Goal: Information Seeking & Learning: Stay updated

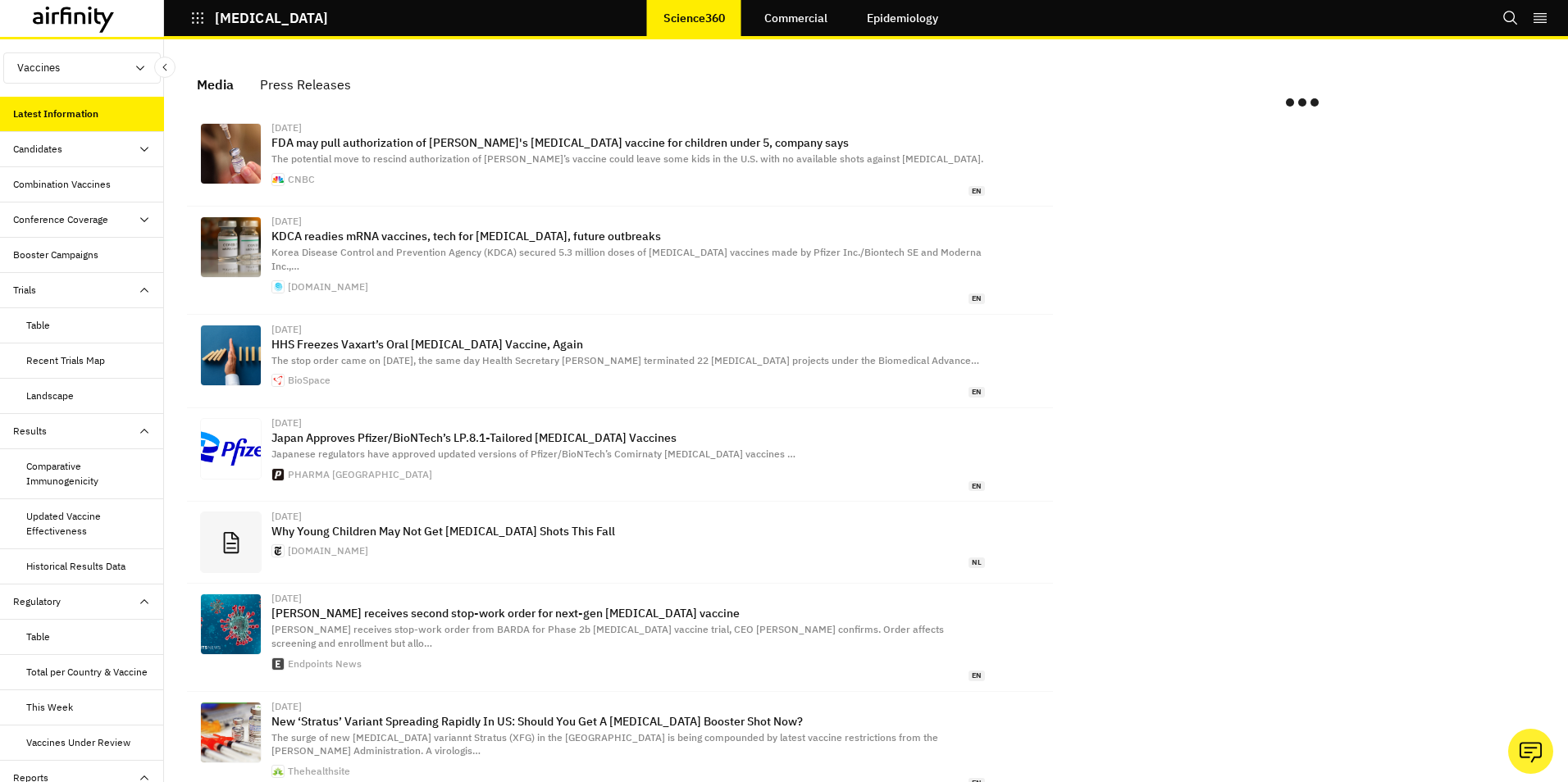
click at [885, 22] on link "Epidemiology" at bounding box center [902, 18] width 104 height 39
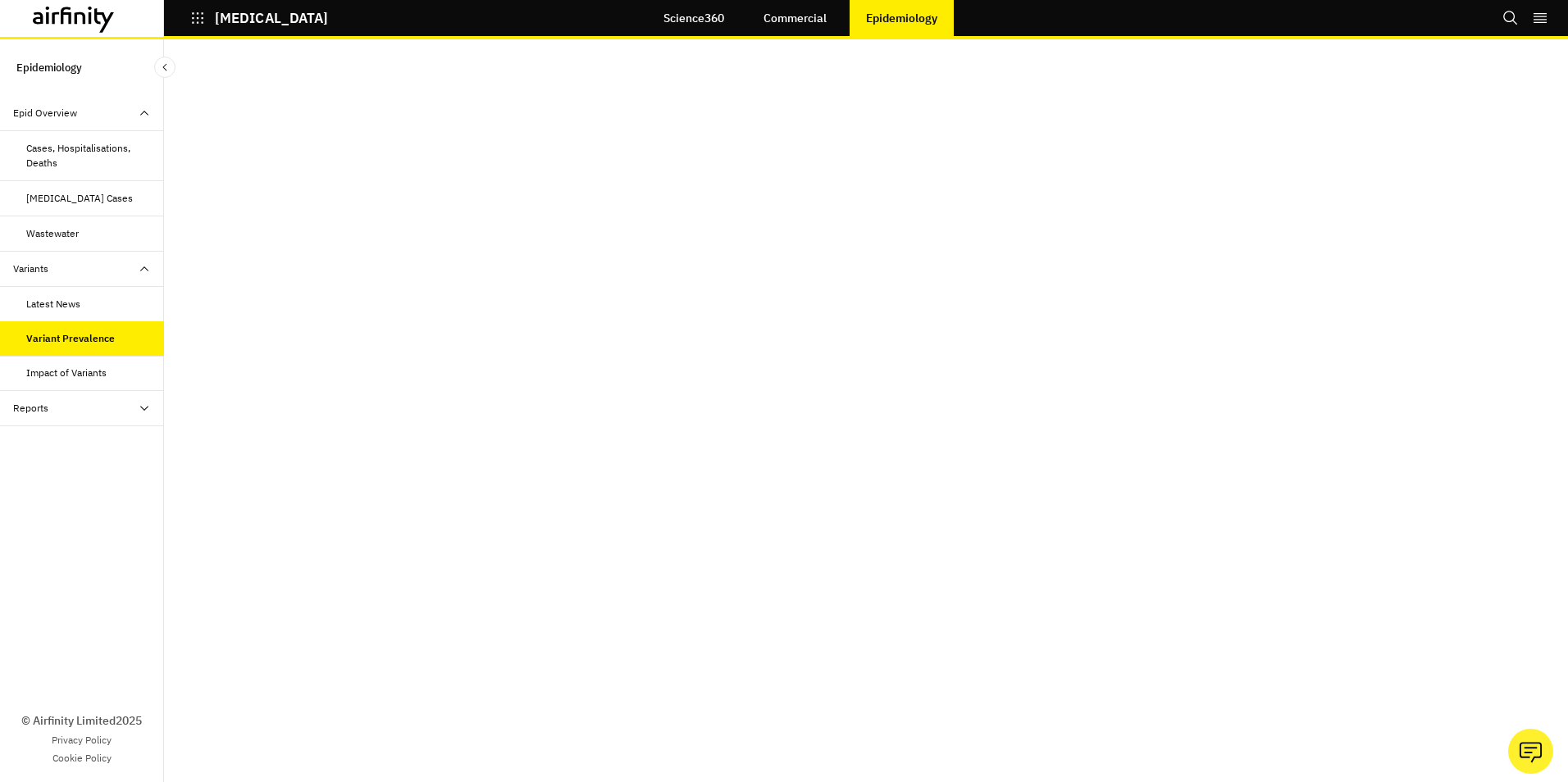
scroll to position [290, 0]
click at [52, 370] on div "Impact of Variants" at bounding box center [66, 373] width 81 height 14
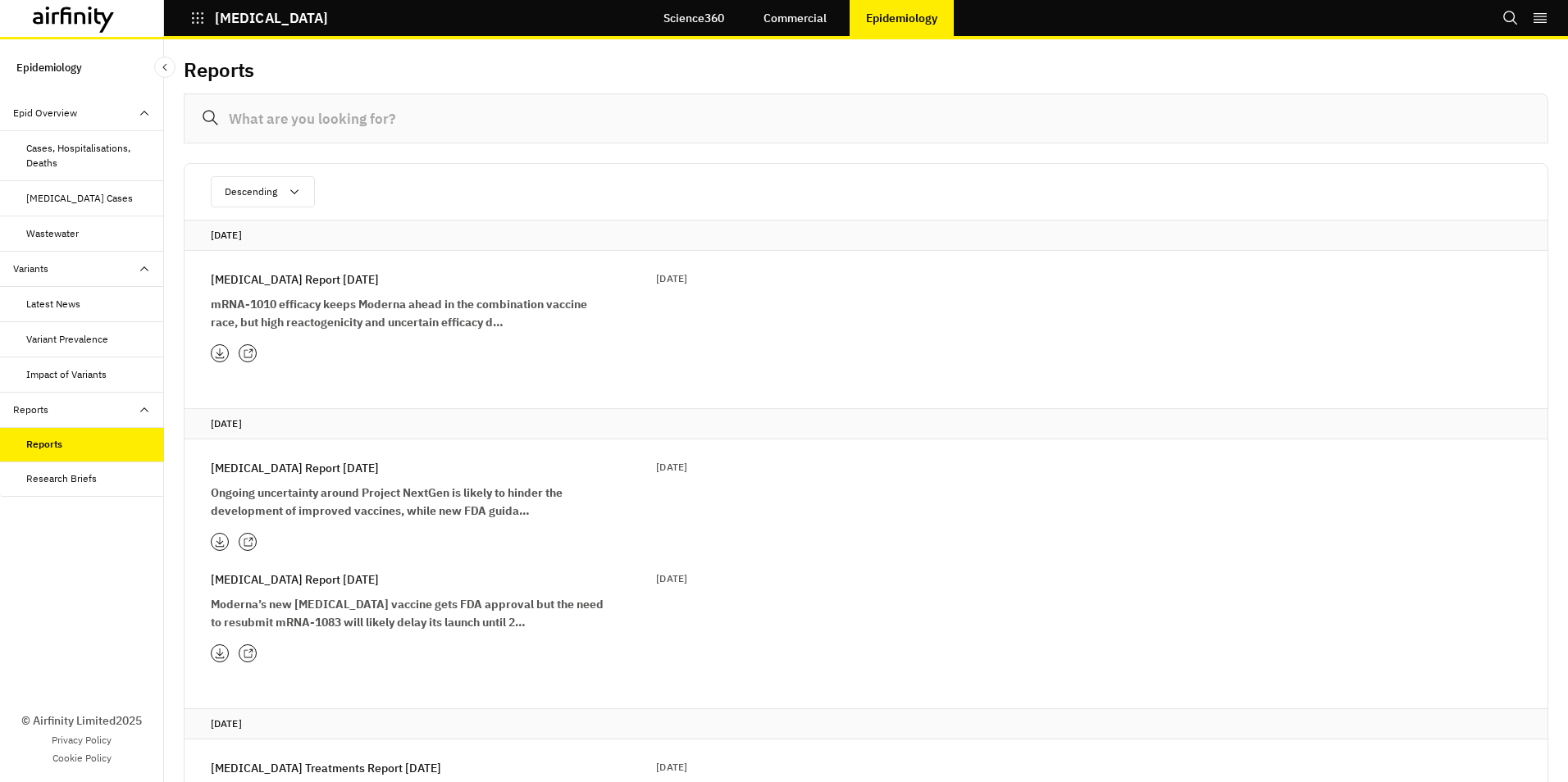
click at [707, 12] on link "Science360" at bounding box center [694, 18] width 93 height 39
